Goal: Task Accomplishment & Management: Use online tool/utility

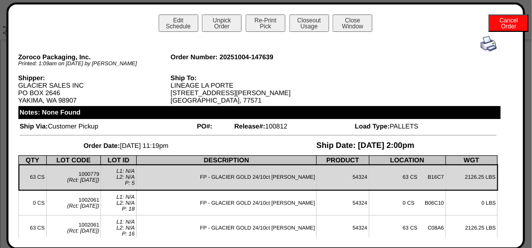
scroll to position [1095, 0]
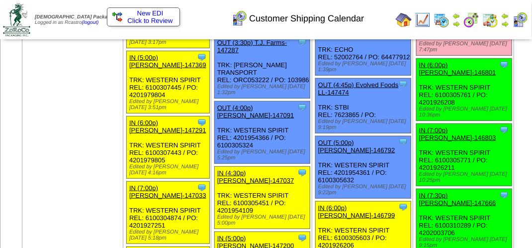
scroll to position [1592, 0]
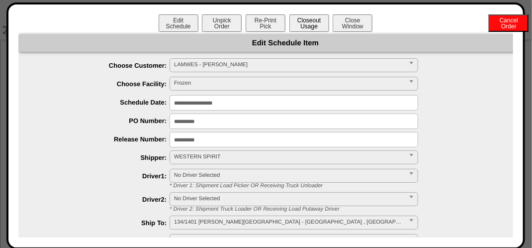
click at [296, 22] on button "Closeout Usage" at bounding box center [310, 22] width 40 height 17
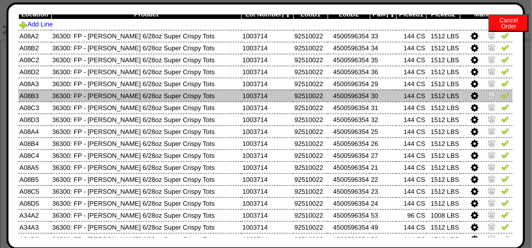
scroll to position [0, 0]
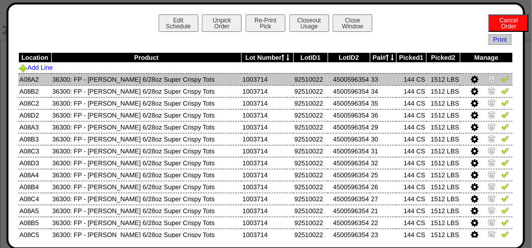
click at [502, 79] on img at bounding box center [506, 79] width 8 height 8
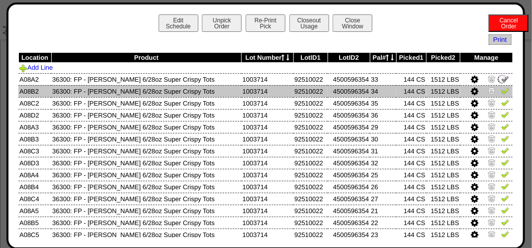
click at [502, 89] on img at bounding box center [506, 91] width 8 height 8
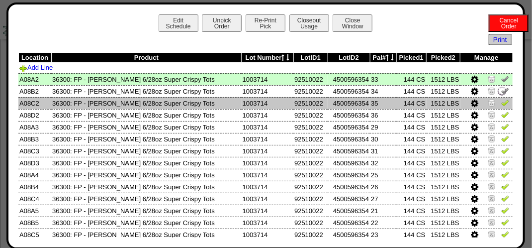
click at [496, 99] on td at bounding box center [487, 103] width 52 height 12
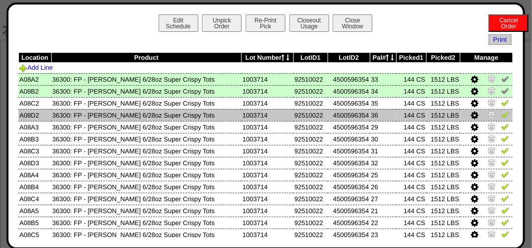
click at [502, 115] on img at bounding box center [506, 114] width 8 height 8
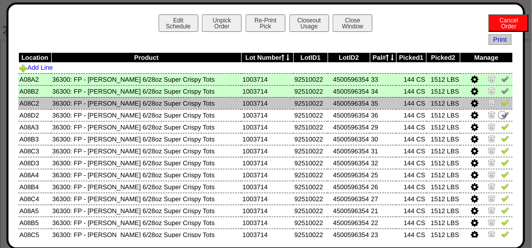
click at [502, 107] on link at bounding box center [506, 104] width 8 height 7
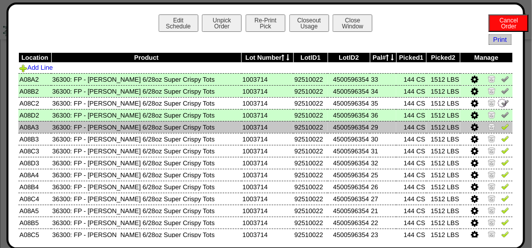
click at [502, 124] on img at bounding box center [506, 126] width 8 height 8
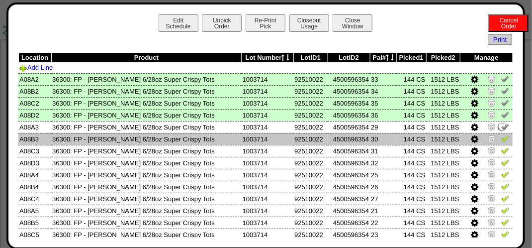
click at [502, 140] on img at bounding box center [506, 138] width 8 height 8
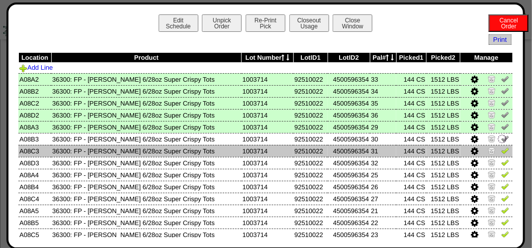
click at [502, 154] on img at bounding box center [506, 150] width 8 height 8
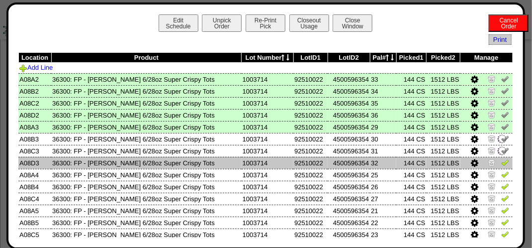
click at [502, 165] on img at bounding box center [506, 162] width 8 height 8
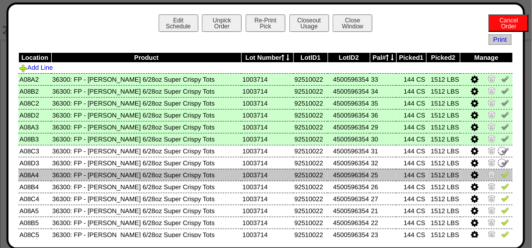
click at [501, 180] on td at bounding box center [487, 175] width 52 height 12
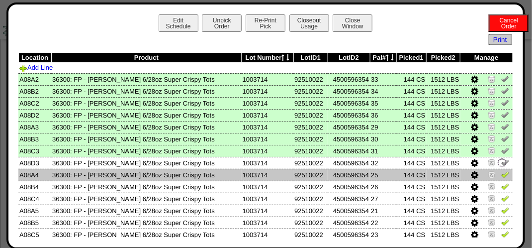
click at [502, 178] on img at bounding box center [506, 174] width 8 height 8
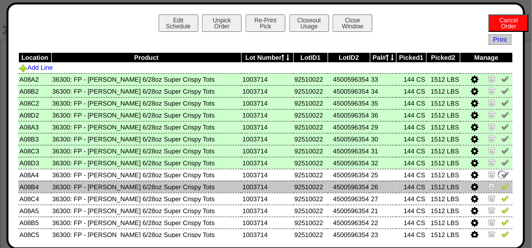
click at [502, 185] on img at bounding box center [506, 186] width 8 height 8
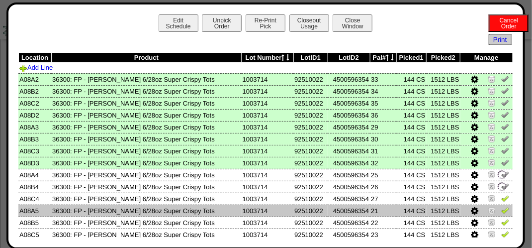
drag, startPoint x: 497, startPoint y: 200, endPoint x: 497, endPoint y: 206, distance: 6.5
click at [502, 200] on img at bounding box center [506, 198] width 8 height 8
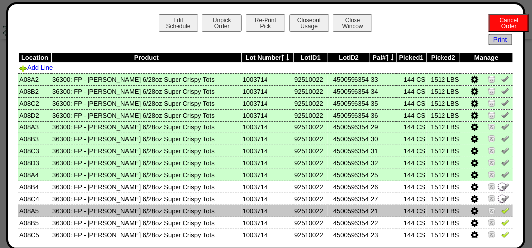
click at [502, 211] on img at bounding box center [506, 210] width 8 height 8
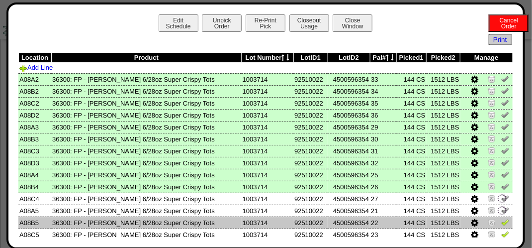
click at [502, 225] on img at bounding box center [506, 222] width 8 height 8
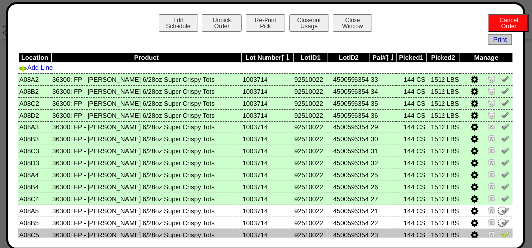
click at [502, 234] on img at bounding box center [506, 234] width 8 height 8
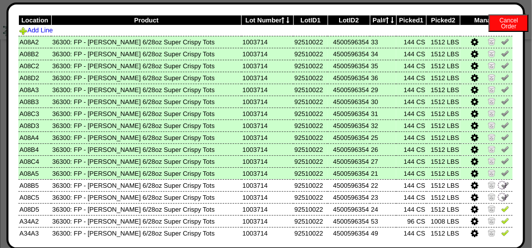
scroll to position [100, 0]
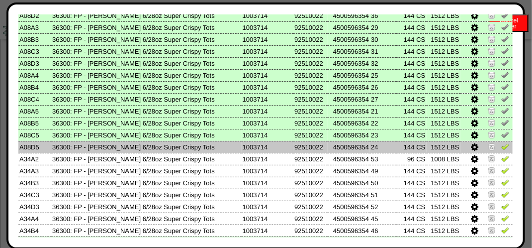
click at [502, 145] on img at bounding box center [506, 146] width 8 height 8
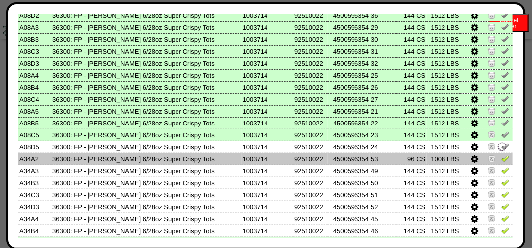
click at [502, 162] on img at bounding box center [506, 158] width 8 height 8
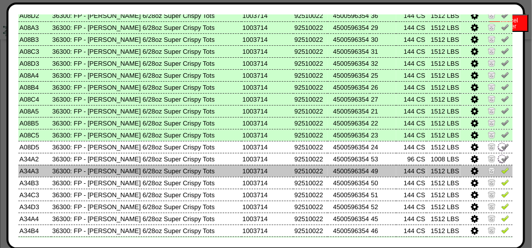
click at [502, 170] on img at bounding box center [506, 170] width 8 height 8
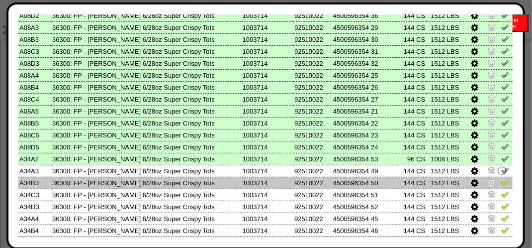
click at [502, 185] on img at bounding box center [506, 182] width 8 height 8
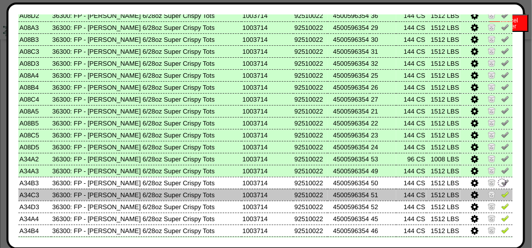
click at [502, 197] on img at bounding box center [506, 194] width 8 height 8
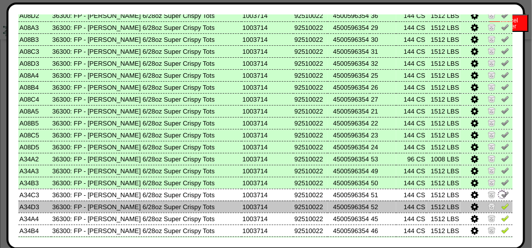
click at [502, 208] on img at bounding box center [506, 206] width 8 height 8
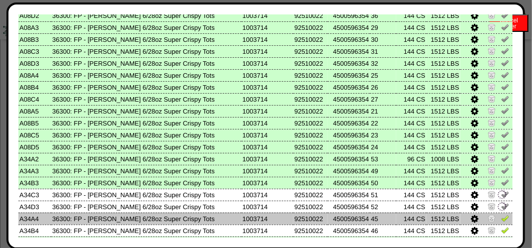
click at [502, 222] on img at bounding box center [506, 218] width 8 height 8
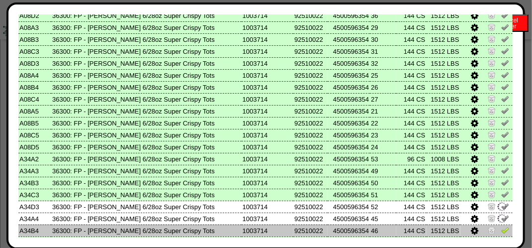
click at [502, 231] on img at bounding box center [506, 230] width 8 height 8
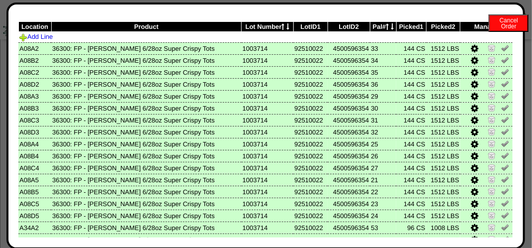
scroll to position [0, 0]
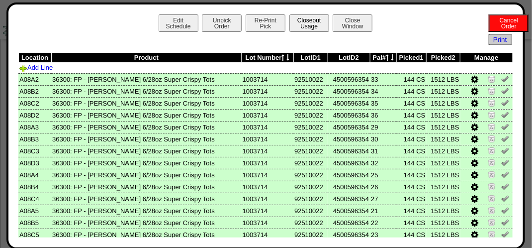
click at [302, 26] on button "Closeout Usage" at bounding box center [310, 22] width 40 height 17
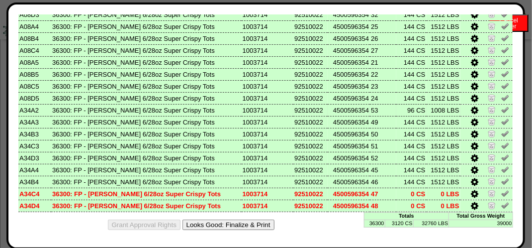
scroll to position [150, 0]
click at [225, 223] on button "Looks Good: Finalize & Print" at bounding box center [229, 224] width 92 height 10
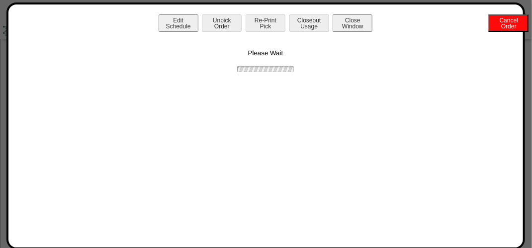
scroll to position [0, 0]
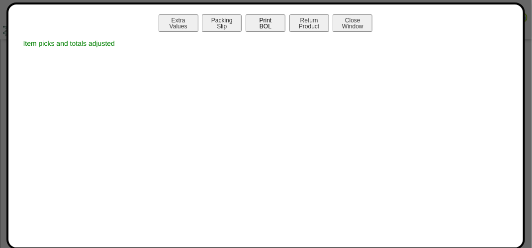
click at [279, 27] on button "Print BOL" at bounding box center [266, 22] width 40 height 17
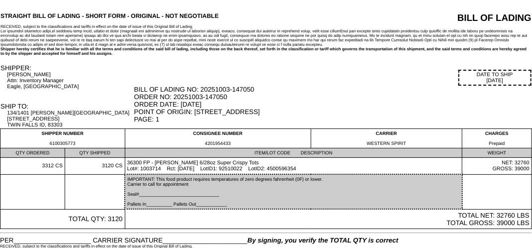
scroll to position [35, 0]
